Goal: Find specific page/section: Find specific page/section

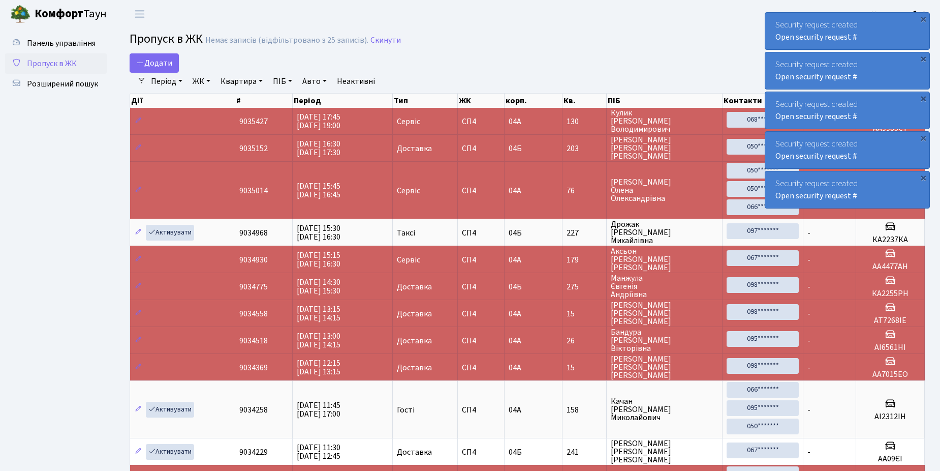
select select "25"
click at [50, 84] on span "Розширений пошук" at bounding box center [62, 83] width 71 height 11
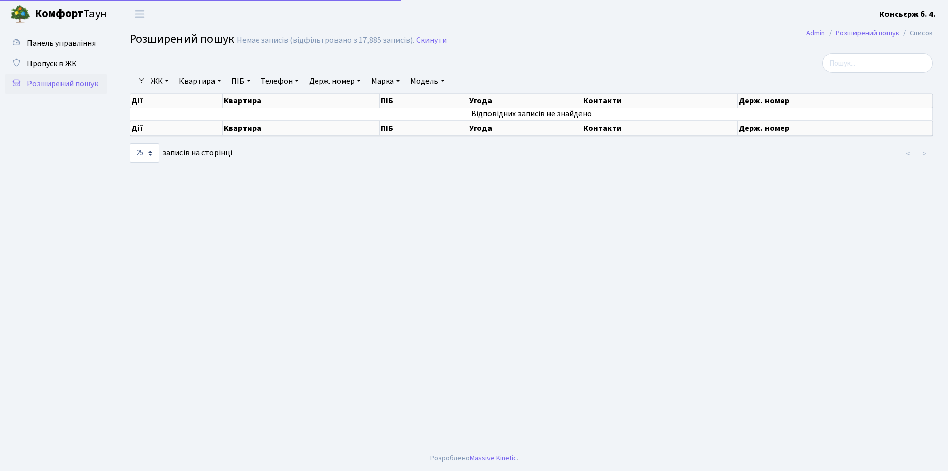
select select "25"
click at [52, 59] on span "Пропуск в ЖК" at bounding box center [52, 63] width 50 height 11
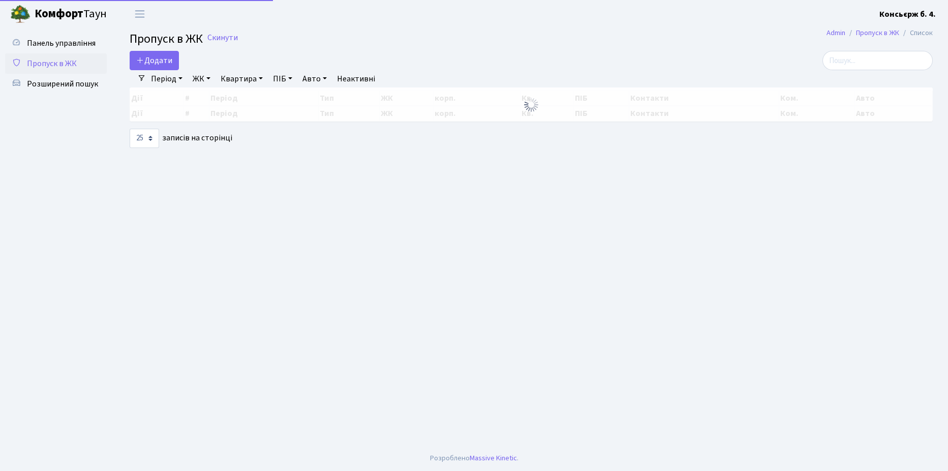
select select "25"
